Goal: Task Accomplishment & Management: Use online tool/utility

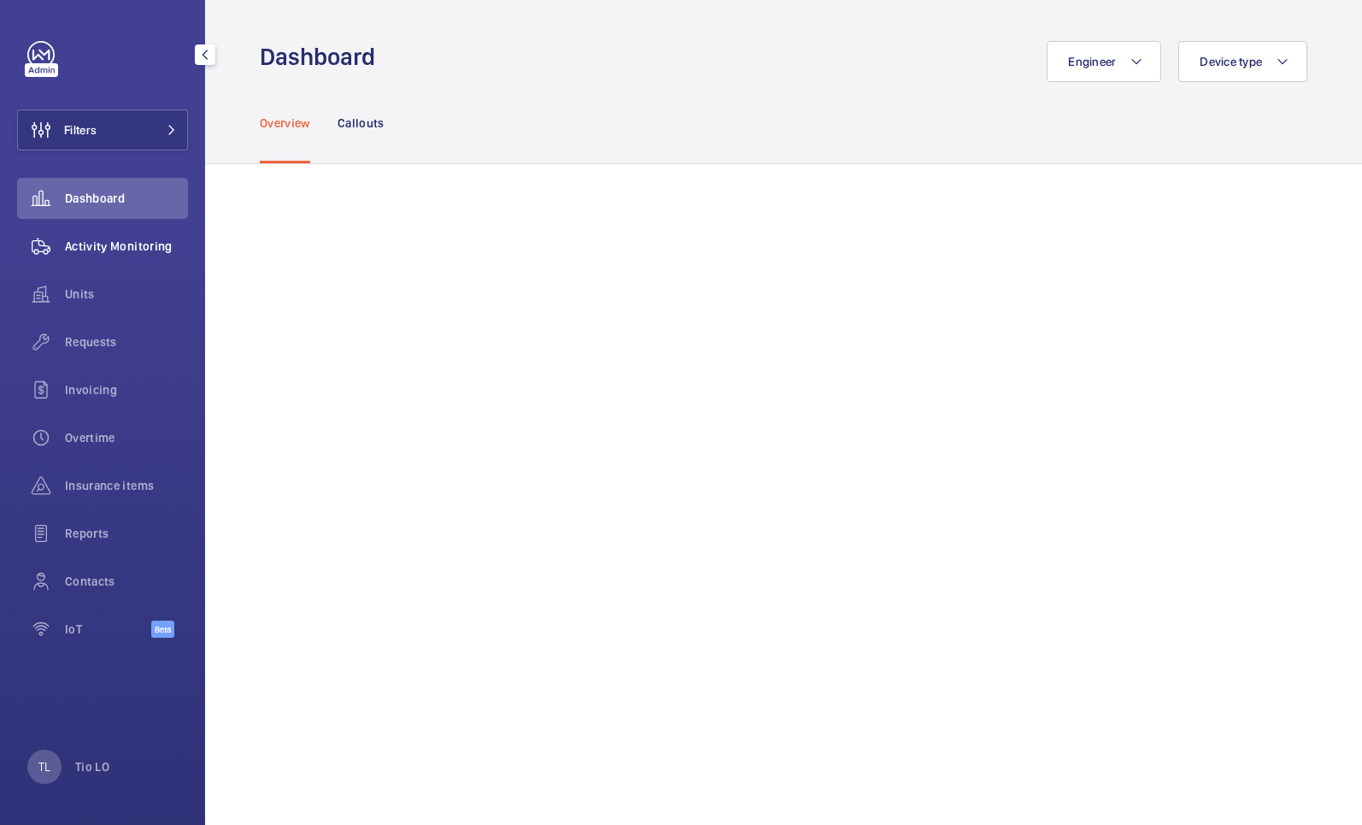
click at [105, 238] on span "Activity Monitoring" at bounding box center [126, 246] width 123 height 17
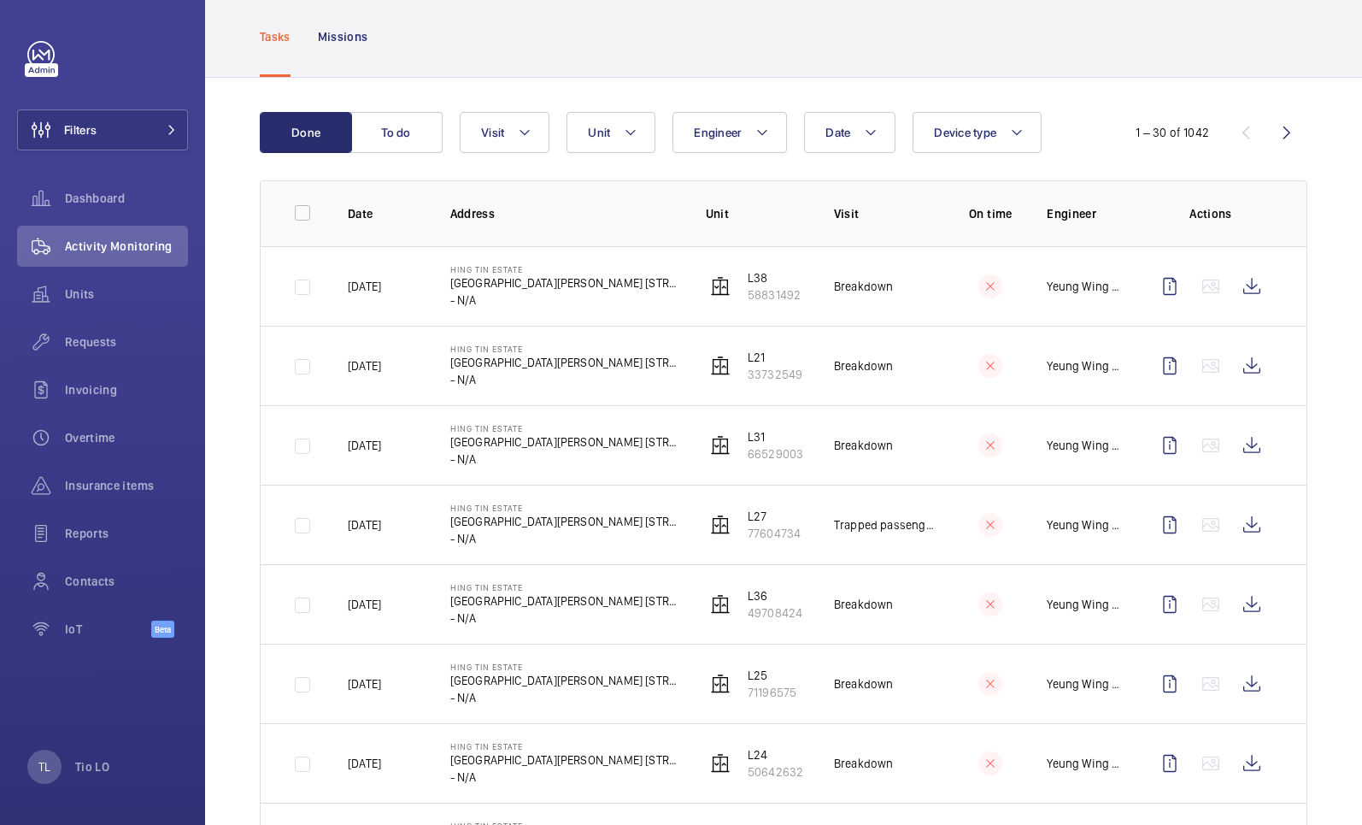
scroll to position [85, 0]
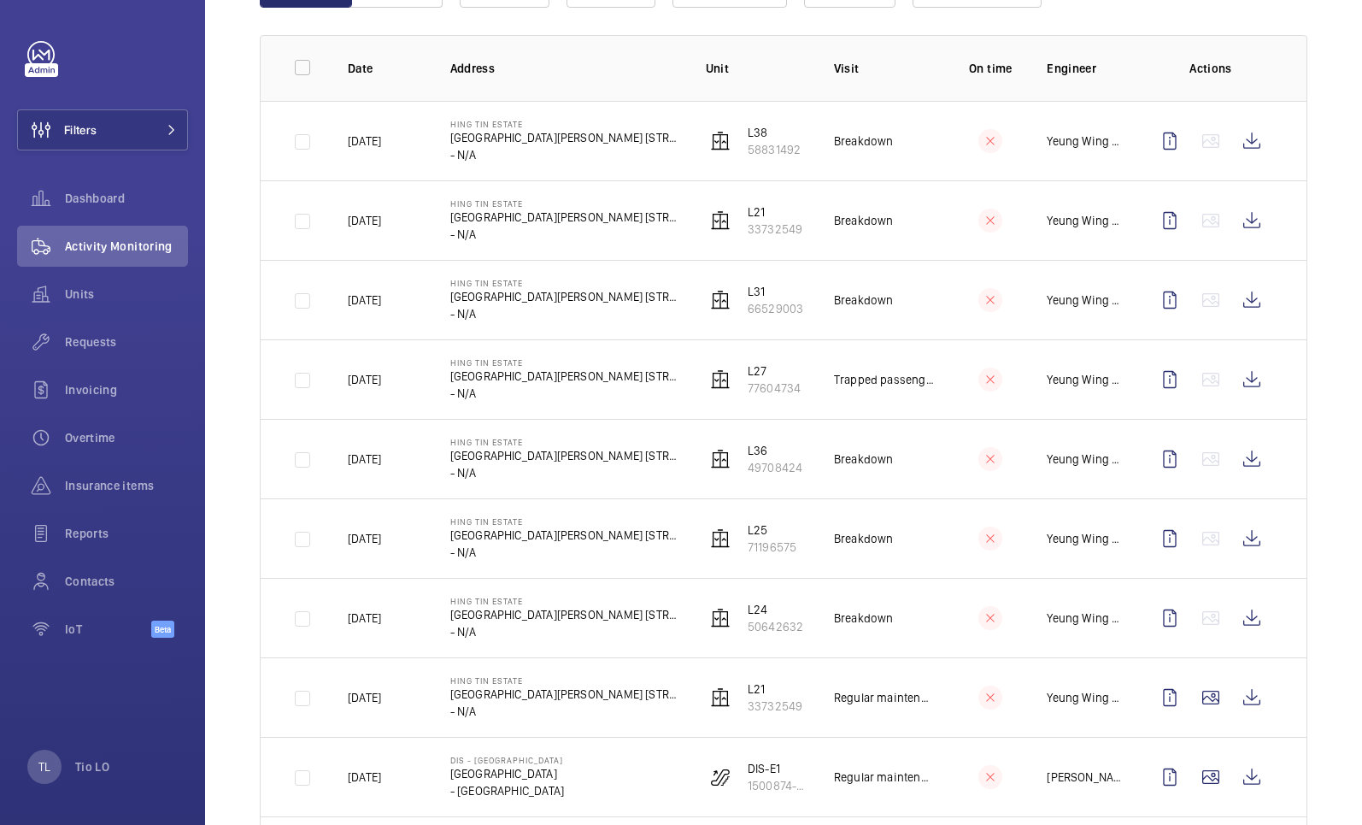
scroll to position [427, 0]
